Goal: Task Accomplishment & Management: Use online tool/utility

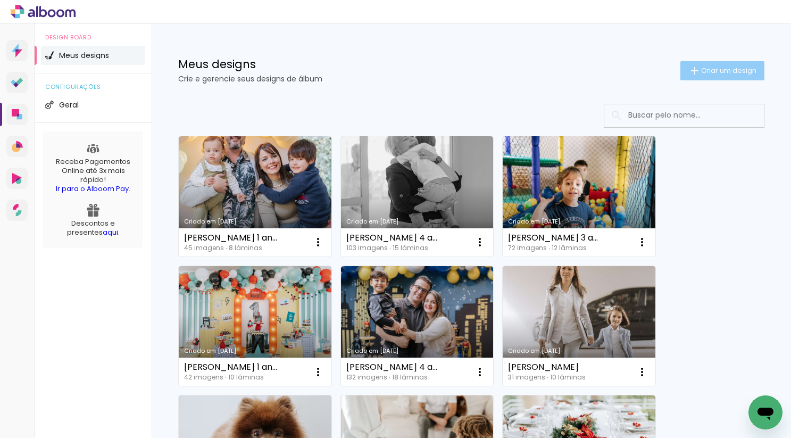
click at [706, 74] on span "Criar um design" at bounding box center [728, 70] width 55 height 7
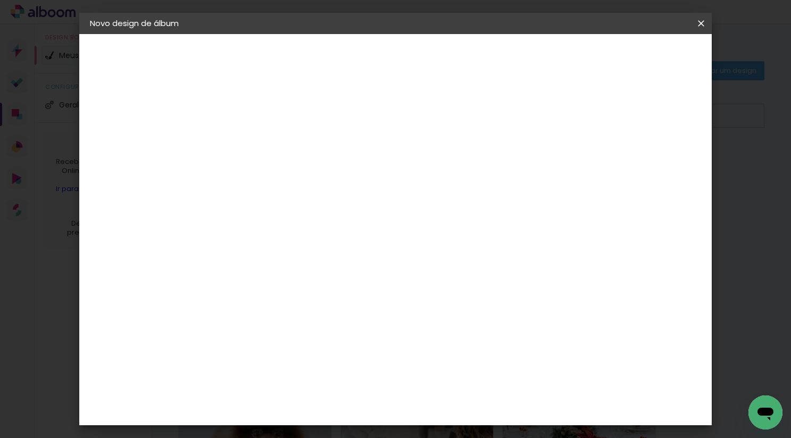
click at [264, 139] on input at bounding box center [264, 143] width 0 height 16
type input "D"
type input "[PERSON_NAME] - gestante e parto"
type paper-input "[PERSON_NAME] - gestante e parto"
click at [0, 0] on slot "Avançar" at bounding box center [0, 0] width 0 height 0
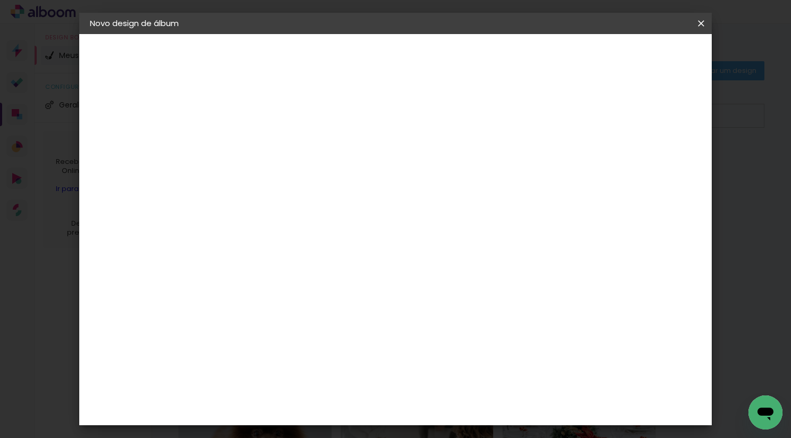
click at [312, 206] on input at bounding box center [290, 202] width 107 height 13
type input "d"
type input "dig"
type paper-input "dig"
click at [283, 245] on div "Digipix Pro" at bounding box center [269, 242] width 27 height 17
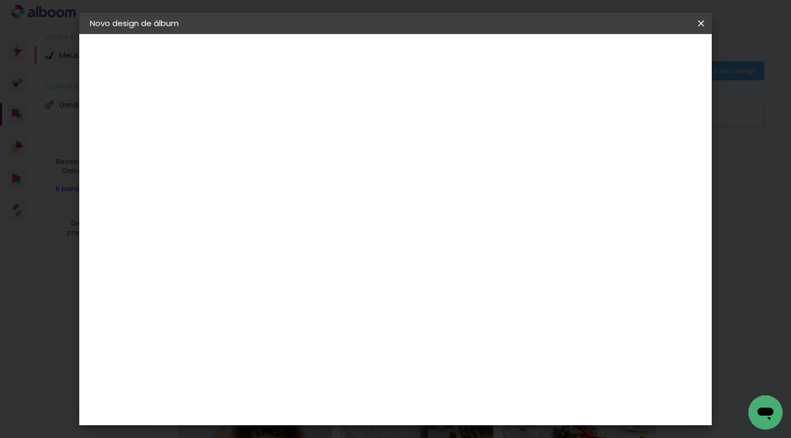
click at [434, 64] on paper-button "Avançar" at bounding box center [408, 56] width 52 height 18
click at [305, 177] on input "text" at bounding box center [285, 185] width 42 height 16
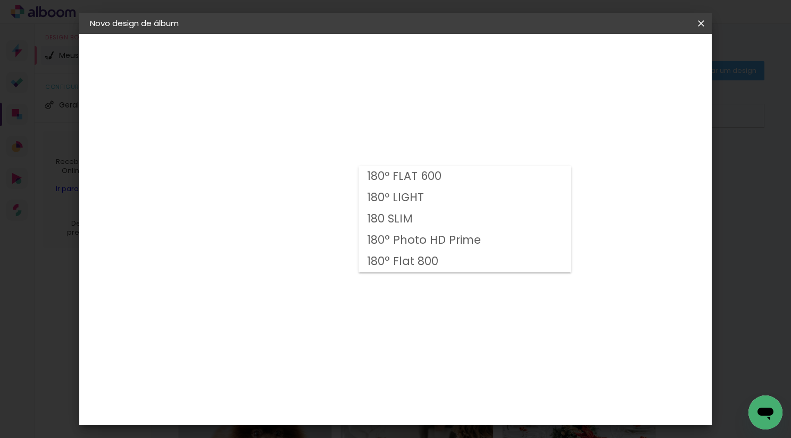
click at [506, 171] on paper-item "180º FLAT 600" at bounding box center [465, 176] width 213 height 21
type input "180º FLAT 600"
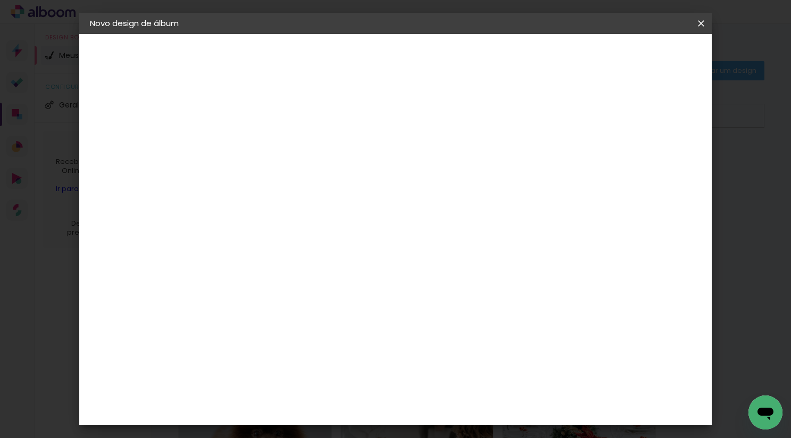
scroll to position [104, 0]
click at [375, 289] on span "21 × 21 cm" at bounding box center [355, 303] width 39 height 28
click at [0, 0] on slot "Avançar" at bounding box center [0, 0] width 0 height 0
click at [643, 54] on span "Iniciar design" at bounding box center [618, 56] width 48 height 7
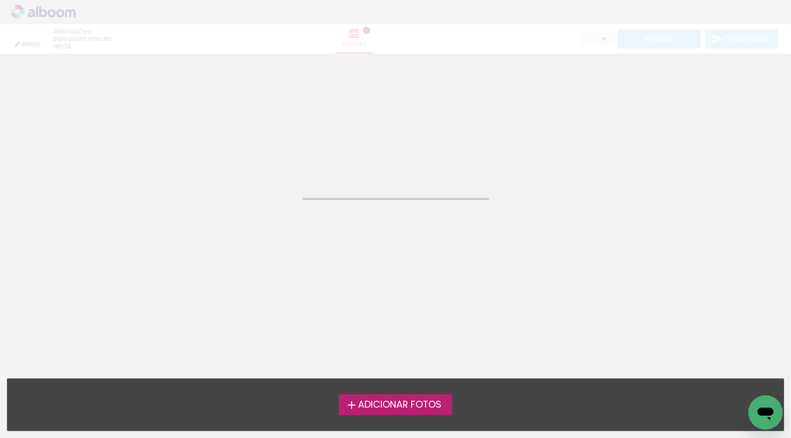
click at [655, 54] on div "Confirmar Cancelar" at bounding box center [395, 67] width 791 height 26
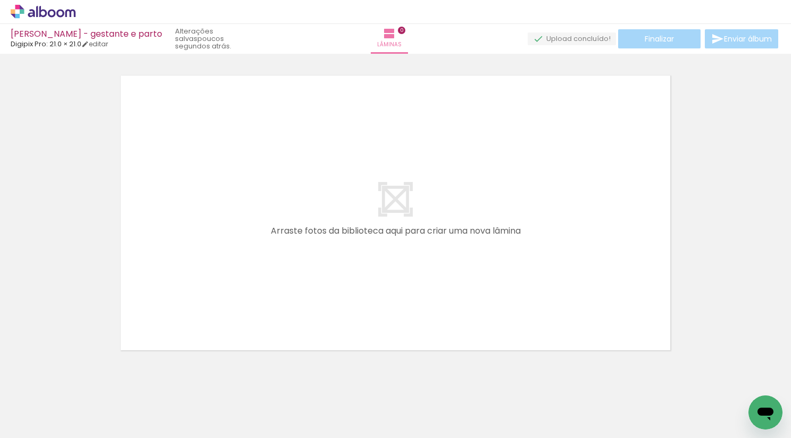
click at [682, 120] on div at bounding box center [395, 199] width 791 height 310
click at [71, 10] on icon at bounding box center [70, 13] width 10 height 8
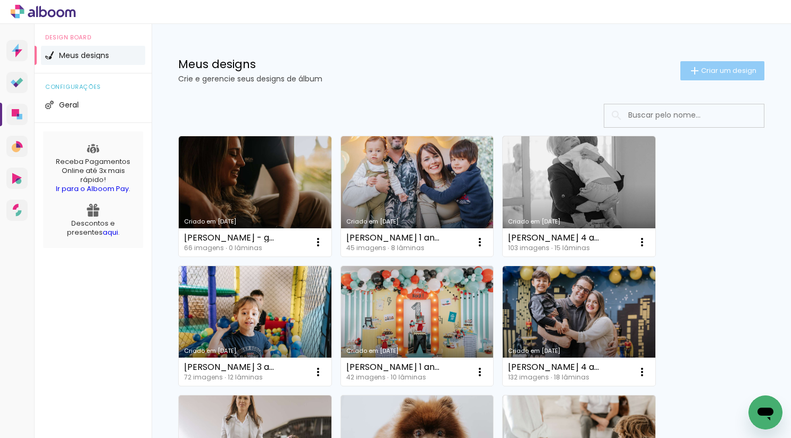
click at [695, 68] on iron-icon at bounding box center [695, 70] width 13 height 13
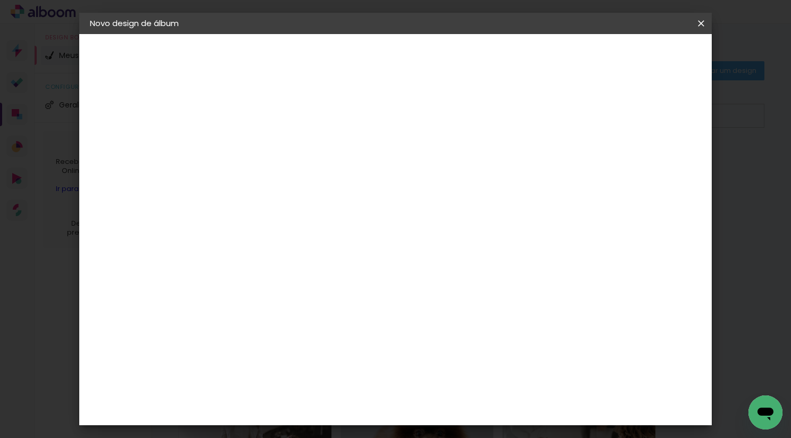
click at [264, 149] on input at bounding box center [264, 143] width 0 height 16
type input "]"
type input "Diana 1 ano"
type paper-input "Diana 1 ano"
click at [373, 56] on paper-button "Avançar" at bounding box center [347, 56] width 52 height 18
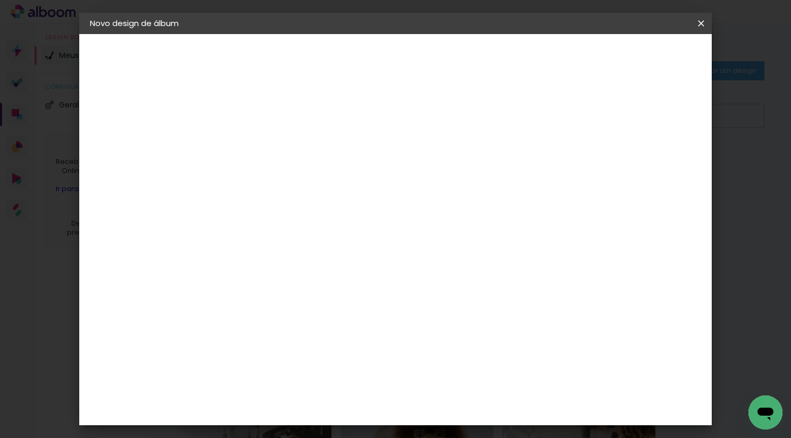
click at [345, 204] on input at bounding box center [290, 202] width 107 height 13
type input "di"
type paper-input "di"
click at [283, 268] on div "Digipix Pro" at bounding box center [269, 268] width 27 height 17
click at [0, 0] on slot "Avançar" at bounding box center [0, 0] width 0 height 0
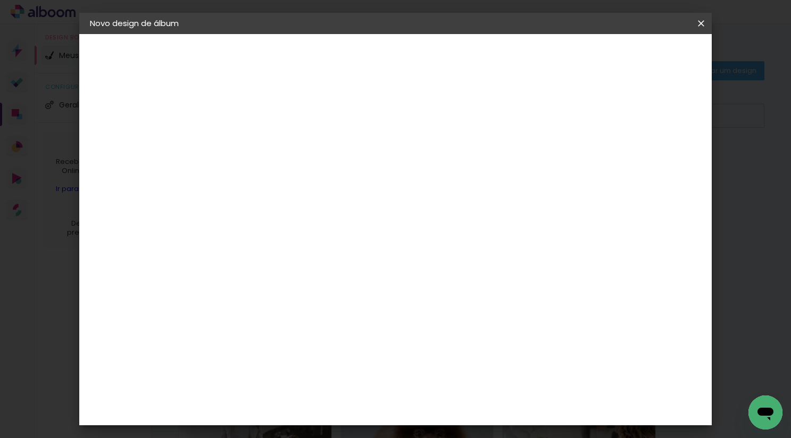
click at [305, 177] on input "text" at bounding box center [285, 185] width 42 height 16
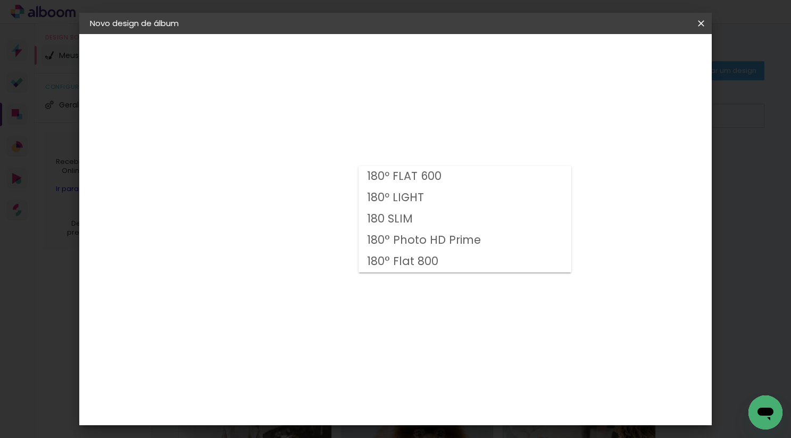
click at [476, 184] on paper-item "180º FLAT 600" at bounding box center [465, 176] width 213 height 21
type input "180º FLAT 600"
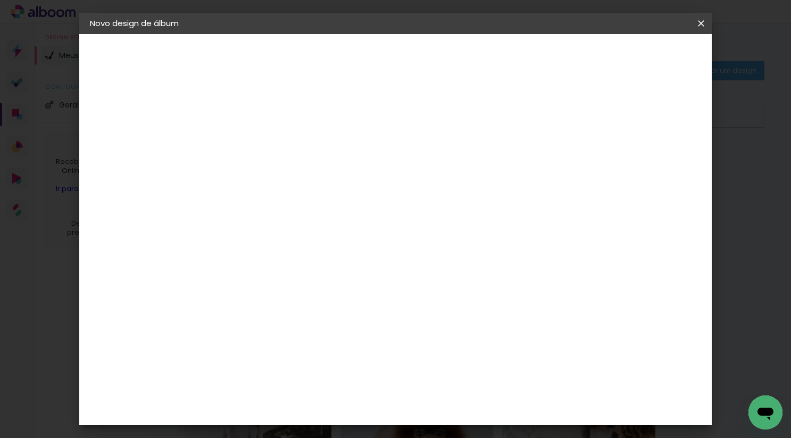
scroll to position [39, 0]
click at [336, 354] on span "21.0 × 21.0" at bounding box center [310, 368] width 49 height 28
click at [0, 0] on slot "Avançar" at bounding box center [0, 0] width 0 height 0
click at [643, 55] on span "Iniciar design" at bounding box center [618, 56] width 48 height 7
